Goal: Transaction & Acquisition: Purchase product/service

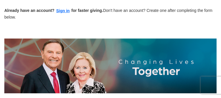
scroll to position [58, 0]
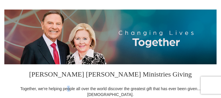
drag, startPoint x: 90, startPoint y: 87, endPoint x: 87, endPoint y: 88, distance: 3.5
click at [87, 88] on div "Together, we're helping people all over the world discover the greatest gift th…" at bounding box center [110, 91] width 212 height 12
click at [76, 87] on div "Together, we're helping people all over the world discover the greatest gift th…" at bounding box center [110, 91] width 212 height 12
click at [74, 74] on h3 "[PERSON_NAME] [PERSON_NAME] Ministries Giving" at bounding box center [110, 74] width 212 height 21
click at [78, 74] on h3 "[PERSON_NAME] [PERSON_NAME] Ministries Giving" at bounding box center [110, 74] width 212 height 21
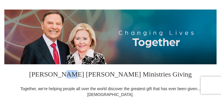
drag, startPoint x: 86, startPoint y: 75, endPoint x: 93, endPoint y: 74, distance: 6.7
click at [93, 74] on h3 "[PERSON_NAME] [PERSON_NAME] Ministries Giving" at bounding box center [110, 74] width 212 height 21
click at [103, 73] on h3 "[PERSON_NAME] [PERSON_NAME] Ministries Giving" at bounding box center [110, 74] width 212 height 21
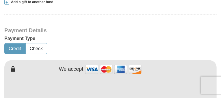
scroll to position [288, 0]
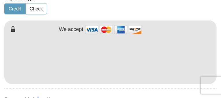
drag, startPoint x: 71, startPoint y: 94, endPoint x: 75, endPoint y: 93, distance: 4.6
click at [74, 97] on h4 "Personal Information" at bounding box center [110, 99] width 212 height 5
click at [78, 97] on h4 "Personal Information" at bounding box center [110, 99] width 212 height 5
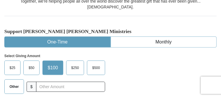
scroll to position [144, 0]
